Goal: Task Accomplishment & Management: Use online tool/utility

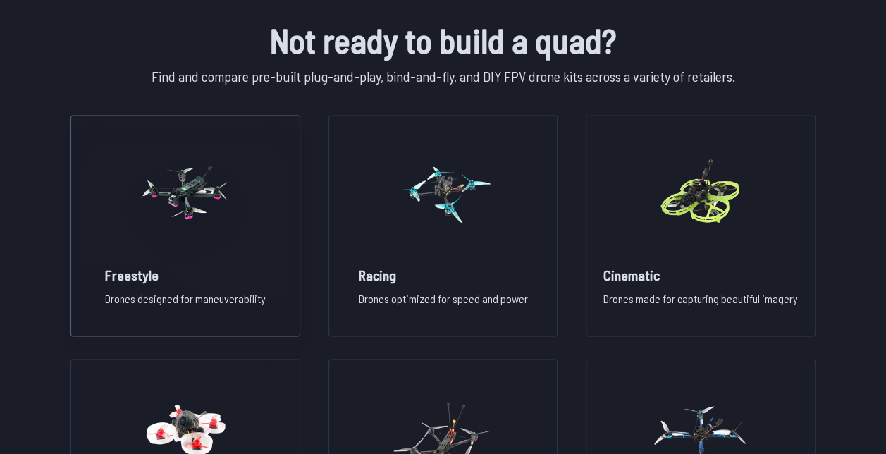
scroll to position [987, 0]
click at [227, 255] on figure at bounding box center [185, 190] width 158 height 149
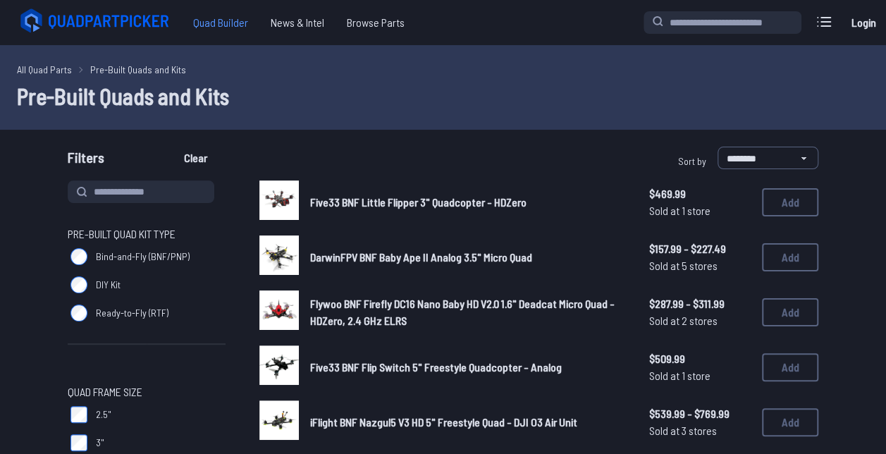
click at [224, 18] on span "Quad Builder" at bounding box center [221, 22] width 78 height 28
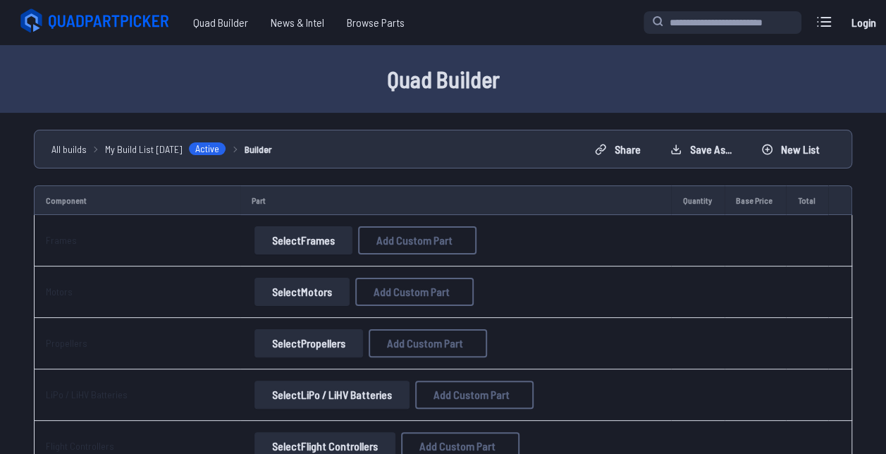
click at [298, 243] on button "Select Frames" at bounding box center [304, 240] width 98 height 28
click at [300, 238] on button "Select Frames" at bounding box center [304, 240] width 98 height 28
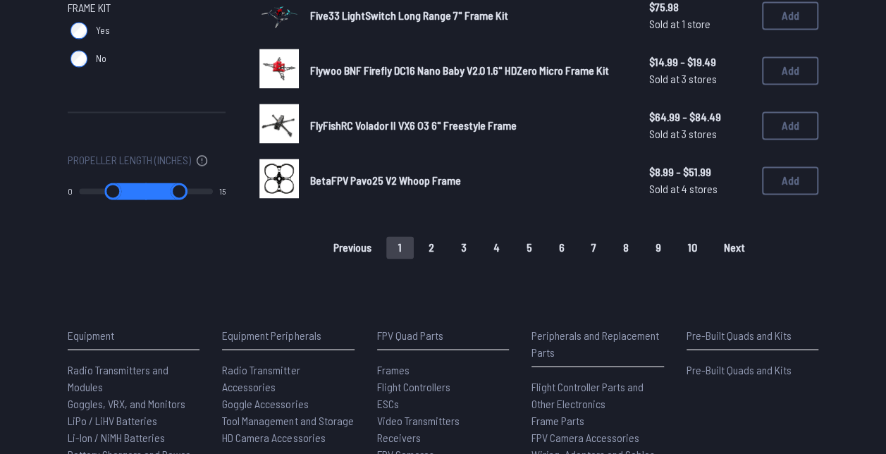
scroll to position [1058, 0]
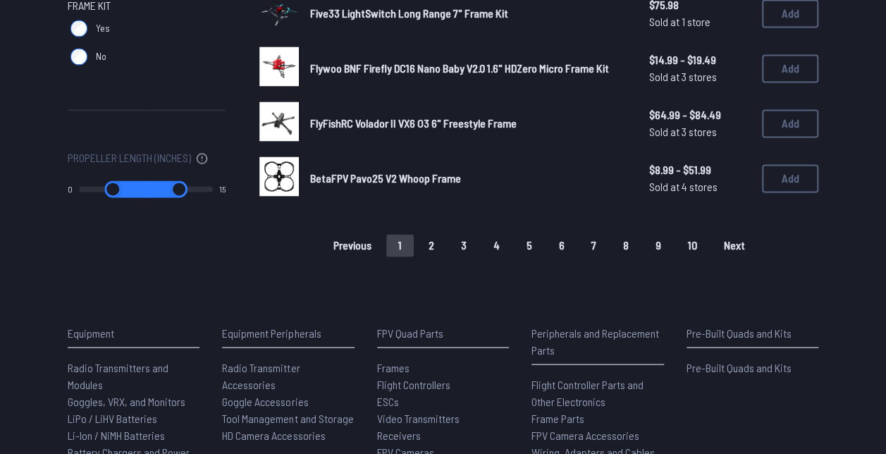
click at [398, 178] on span "BetaFPV Pavo25 V2 Whoop Frame" at bounding box center [385, 177] width 151 height 13
